Goal: Task Accomplishment & Management: Use online tool/utility

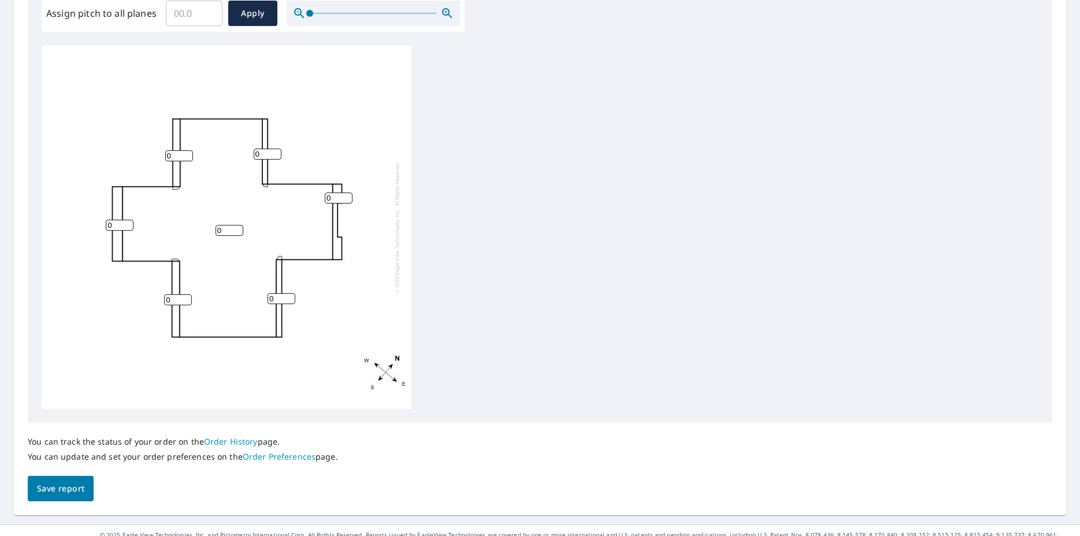
scroll to position [379, 0]
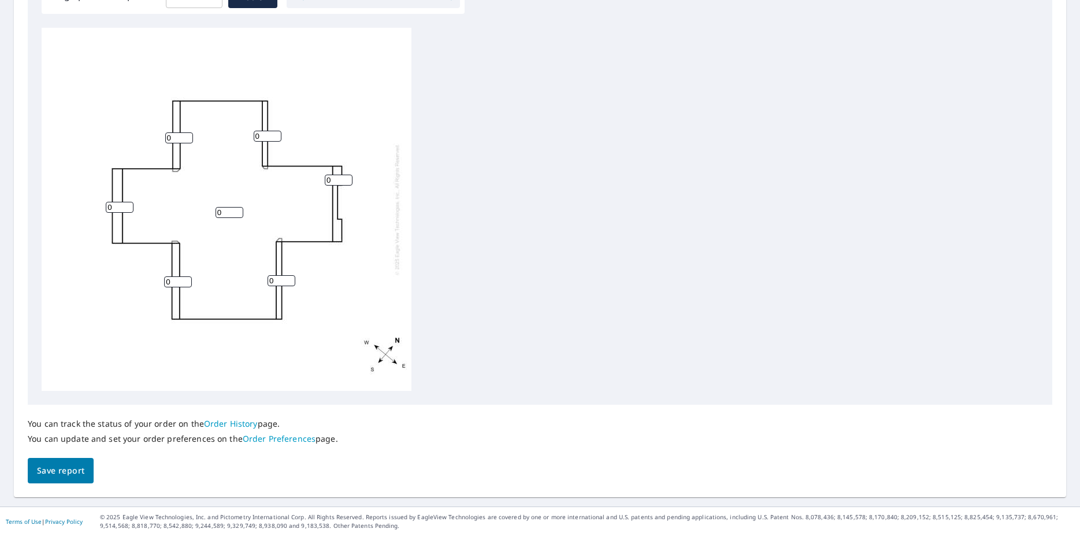
click at [221, 213] on input "0" at bounding box center [230, 212] width 28 height 11
drag, startPoint x: 227, startPoint y: 213, endPoint x: 201, endPoint y: 213, distance: 26.0
click at [216, 213] on input "0" at bounding box center [230, 212] width 28 height 11
type input "1"
click at [303, 211] on div "1 0 0 0 0 0 0" at bounding box center [227, 209] width 370 height 363
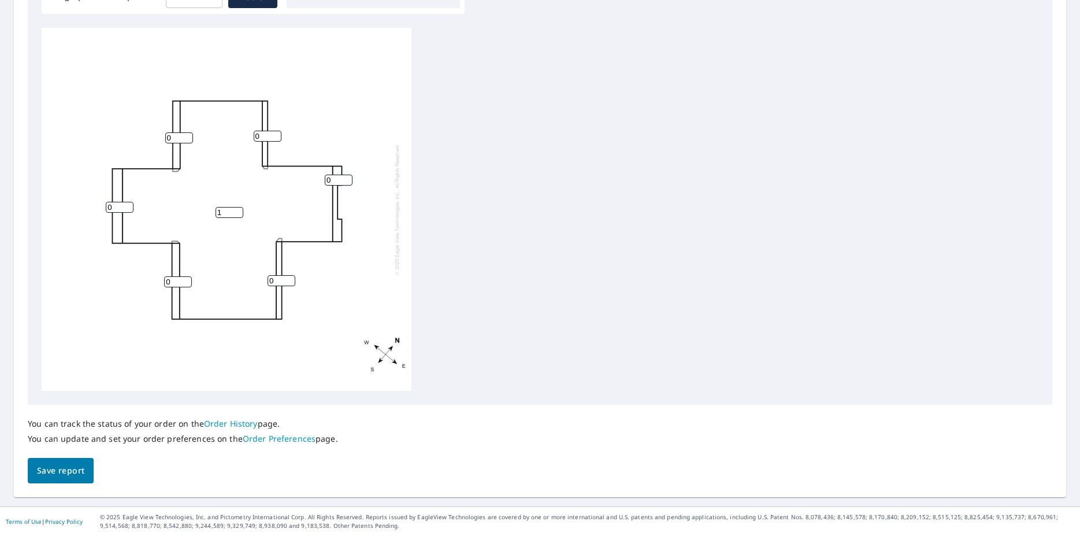
drag, startPoint x: 264, startPoint y: 137, endPoint x: 223, endPoint y: 134, distance: 41.1
click at [254, 134] on input "0" at bounding box center [268, 136] width 28 height 11
type input "10"
drag, startPoint x: 320, startPoint y: 177, endPoint x: 303, endPoint y: 179, distance: 16.3
click at [325, 177] on input "0" at bounding box center [339, 180] width 28 height 11
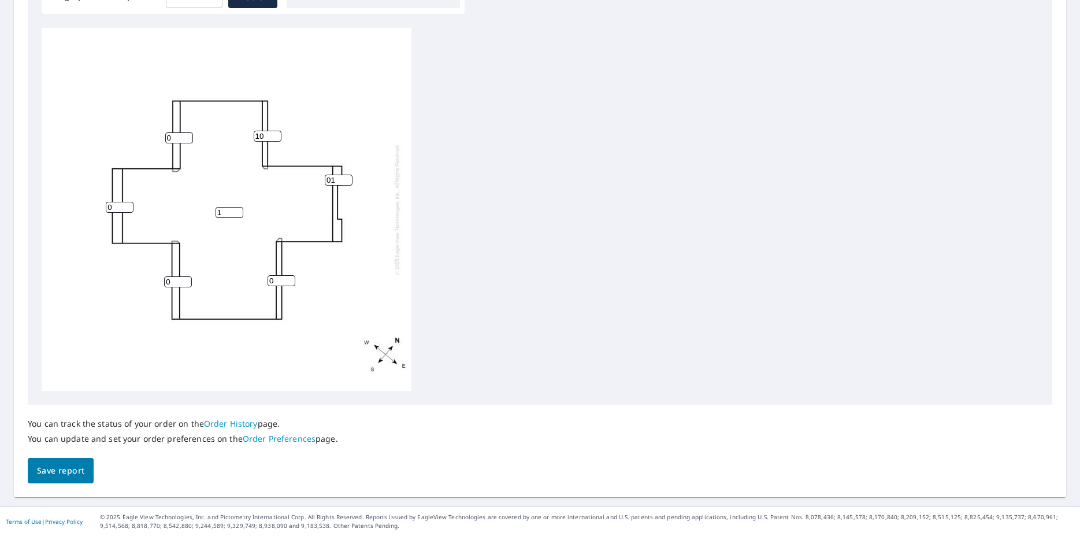
type input "0"
type input "10"
drag, startPoint x: 276, startPoint y: 280, endPoint x: 220, endPoint y: 281, distance: 56.1
click at [268, 280] on input "0" at bounding box center [282, 280] width 28 height 11
drag, startPoint x: 276, startPoint y: 279, endPoint x: 225, endPoint y: 279, distance: 50.3
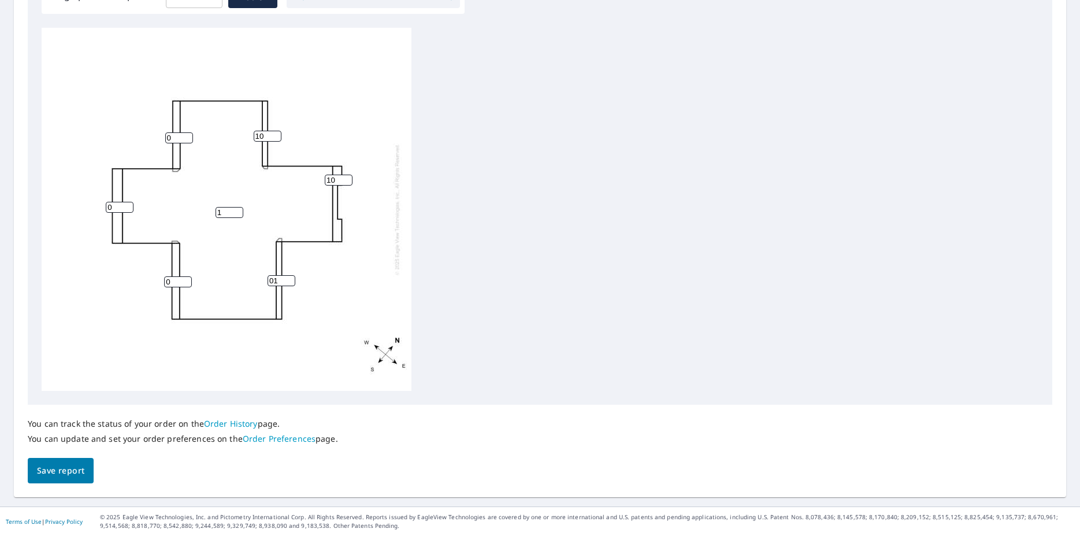
click at [268, 279] on input "01" at bounding box center [282, 280] width 28 height 11
type input "10"
drag, startPoint x: 171, startPoint y: 280, endPoint x: 113, endPoint y: 279, distance: 58.4
click at [164, 279] on input "0" at bounding box center [178, 281] width 28 height 11
type input "0"
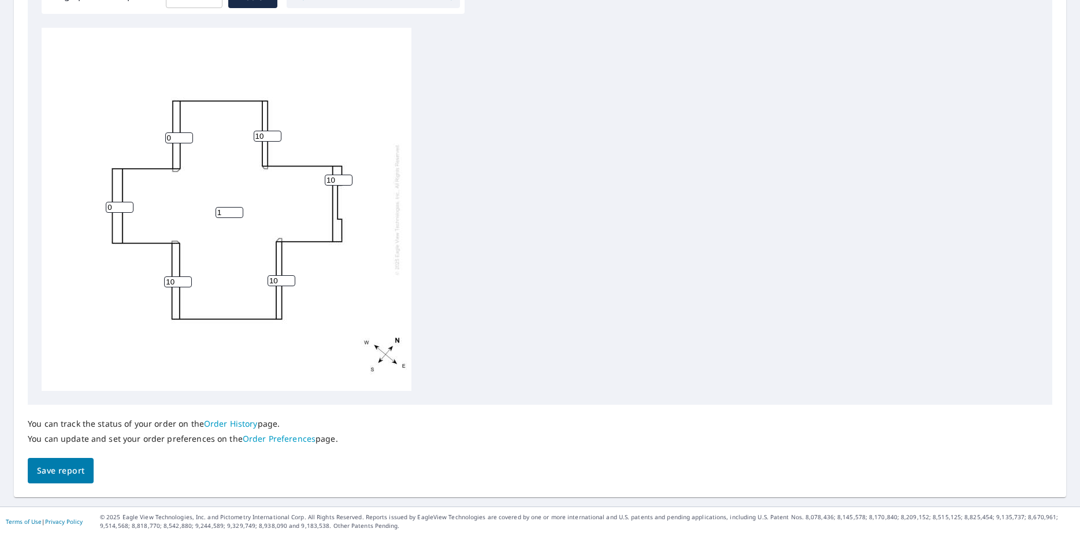
type input "10"
drag, startPoint x: 103, startPoint y: 205, endPoint x: 65, endPoint y: 205, distance: 37.6
click at [106, 205] on input "0" at bounding box center [120, 207] width 28 height 11
type input "10"
drag, startPoint x: 170, startPoint y: 138, endPoint x: 125, endPoint y: 139, distance: 44.5
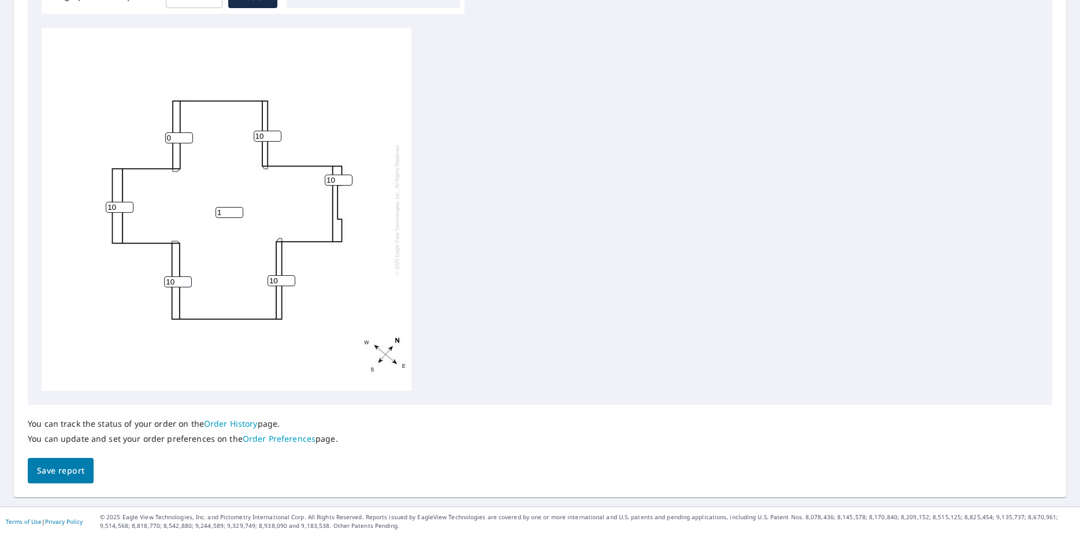
click at [165, 139] on input "0" at bounding box center [179, 137] width 28 height 11
type input "10"
click at [66, 478] on button "Save report" at bounding box center [61, 471] width 66 height 26
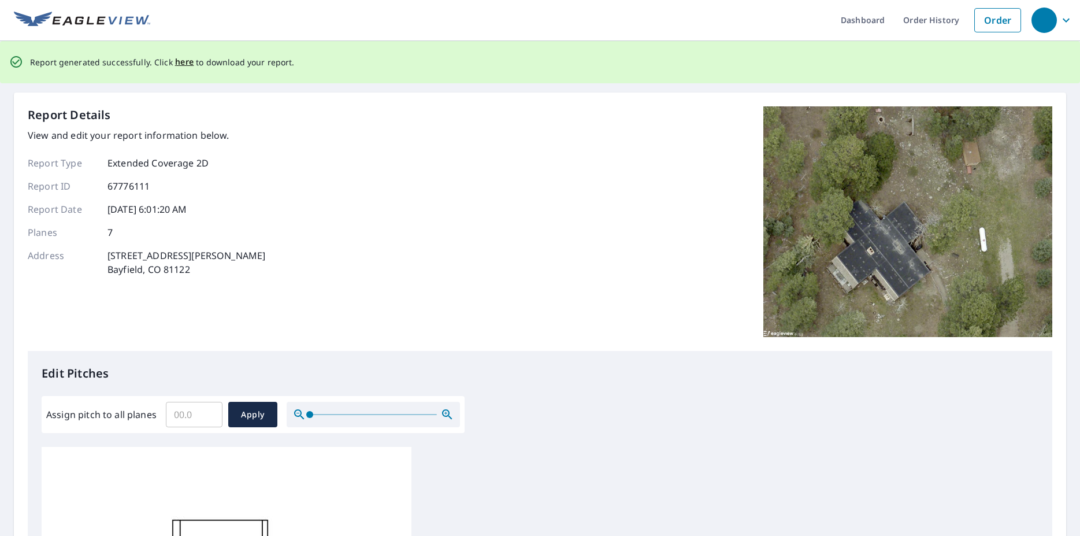
scroll to position [0, 0]
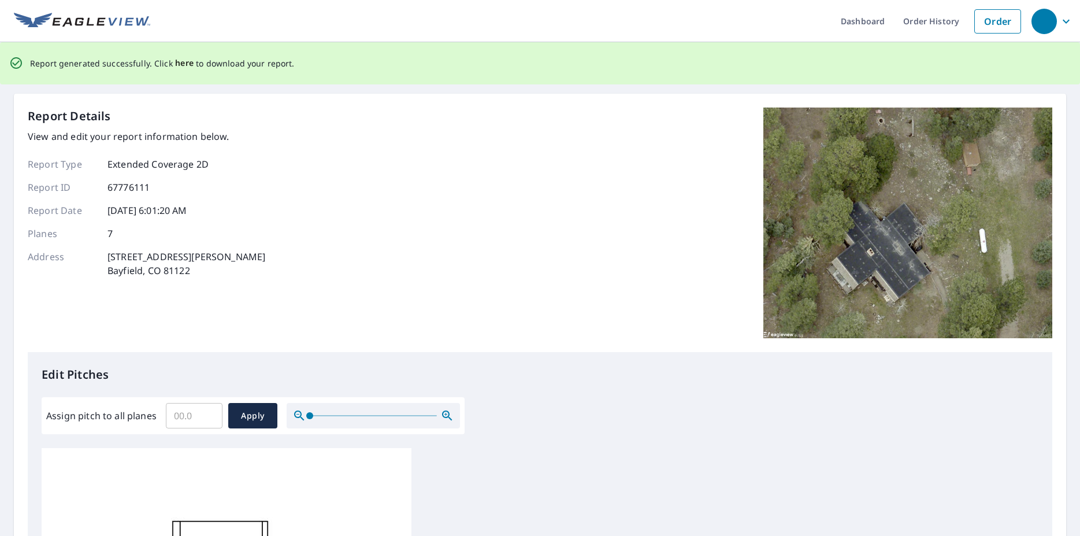
click at [186, 62] on span "here" at bounding box center [184, 63] width 19 height 14
